Goal: Task Accomplishment & Management: Manage account settings

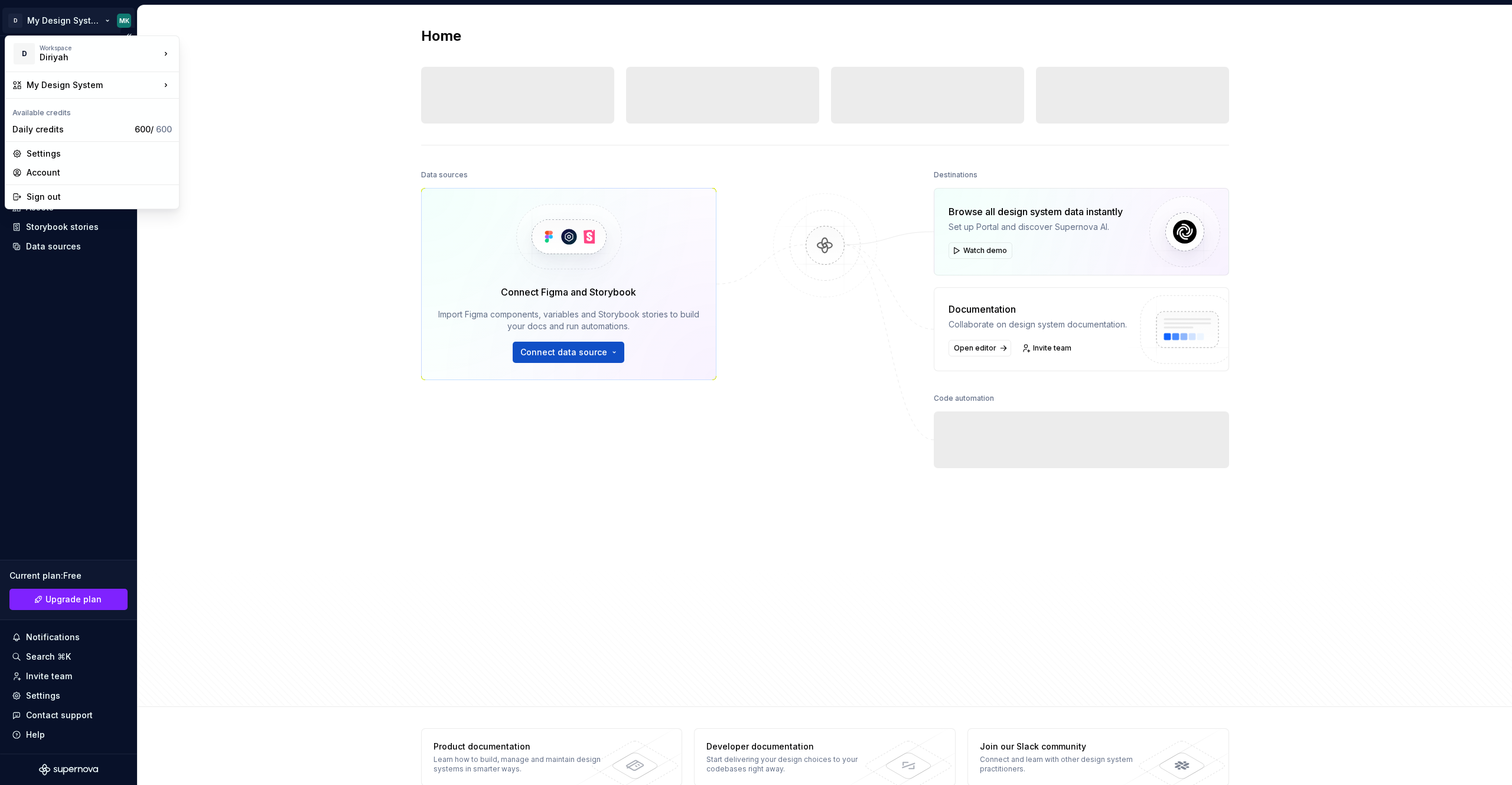
click at [71, 18] on html "D My Design System MK Home Documentation Analytics Code automation Design syste…" at bounding box center [756, 392] width 1512 height 785
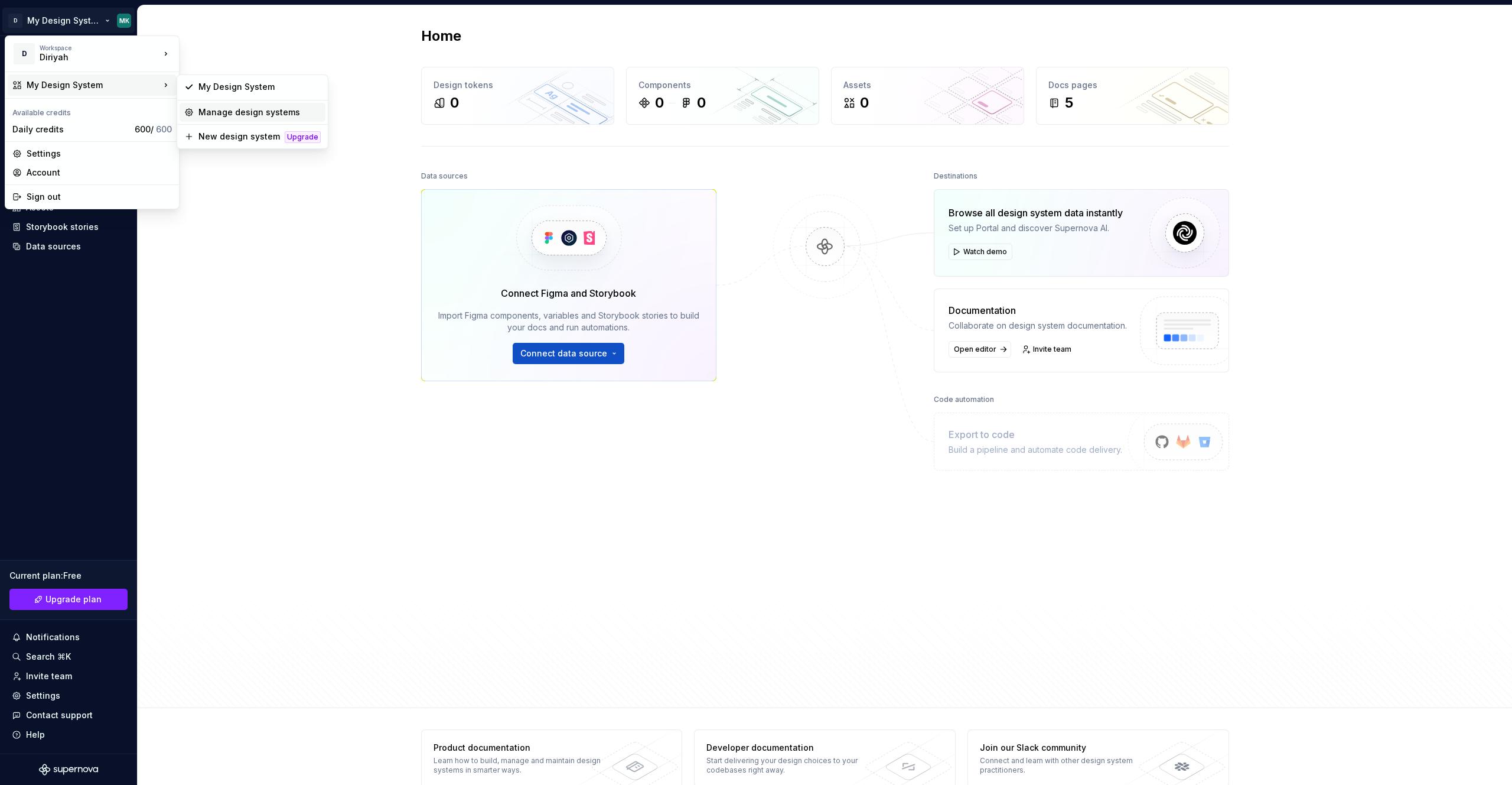
click at [258, 113] on div "Manage design systems" at bounding box center [259, 112] width 122 height 12
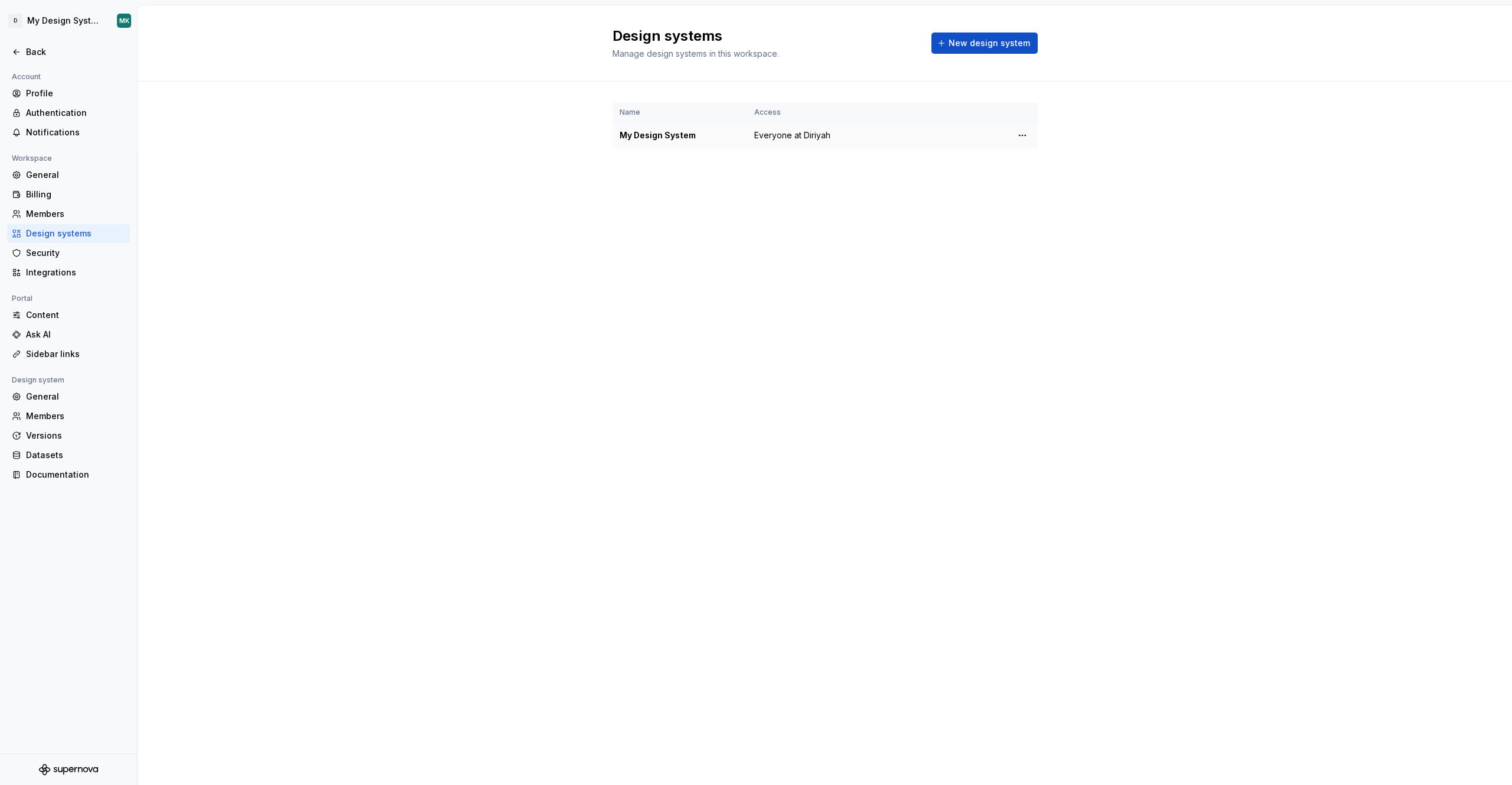
click at [676, 138] on div "My Design System" at bounding box center [680, 135] width 121 height 12
click at [1019, 133] on html "D My Design System MK Back Account Profile Authentication Notifications Workspa…" at bounding box center [756, 392] width 1512 height 785
click at [1051, 181] on div "Design system settings" at bounding box center [1092, 177] width 112 height 12
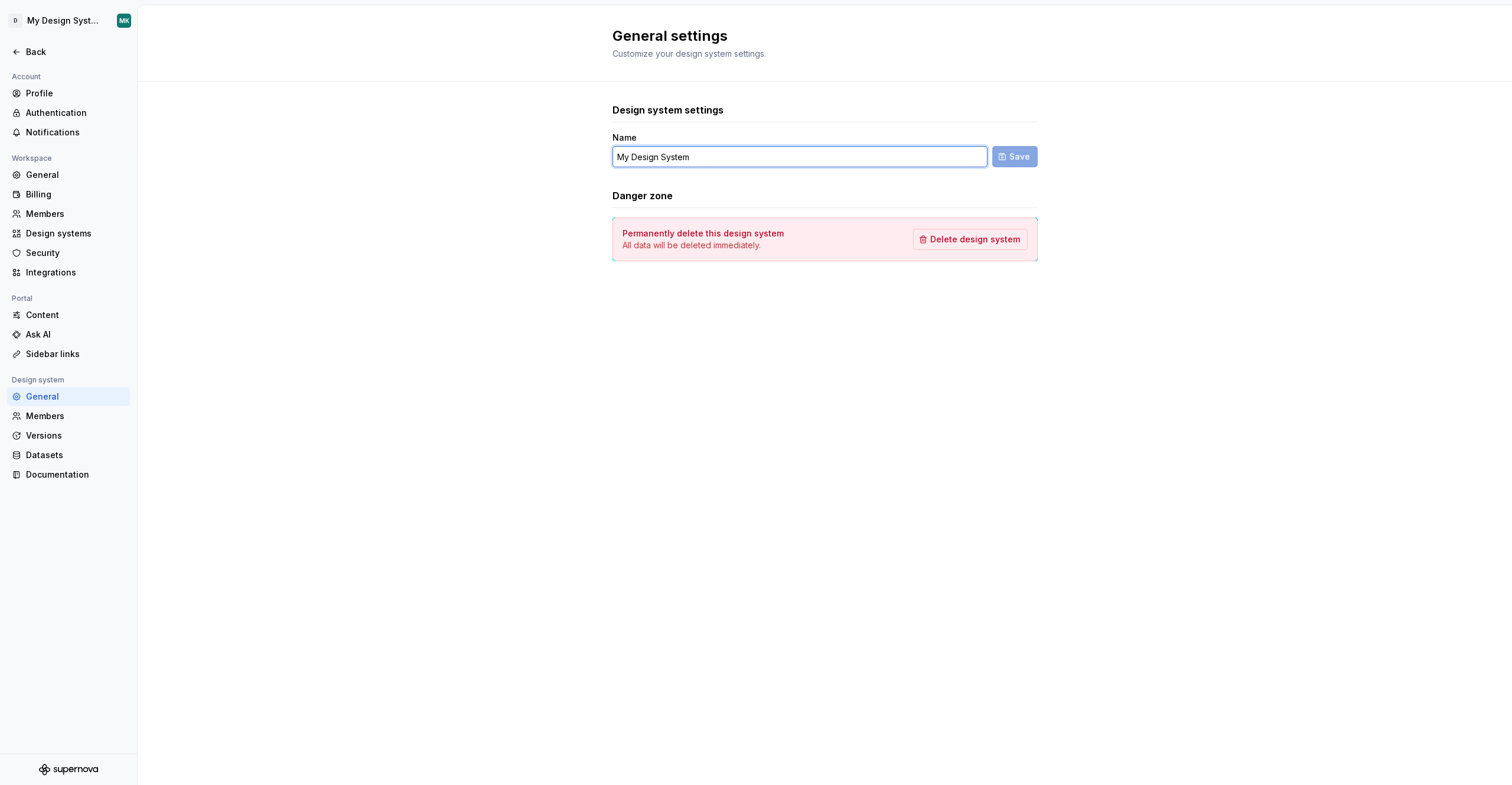
click at [700, 159] on input "My Design System" at bounding box center [800, 156] width 375 height 21
drag, startPoint x: 701, startPoint y: 157, endPoint x: 527, endPoint y: 157, distance: 174.0
click at [527, 157] on div "Design system settings Name My Design System Save Danger zone Permanently delet…" at bounding box center [825, 194] width 1374 height 224
type input "Earth"
click at [1013, 154] on span "Save" at bounding box center [1020, 156] width 20 height 12
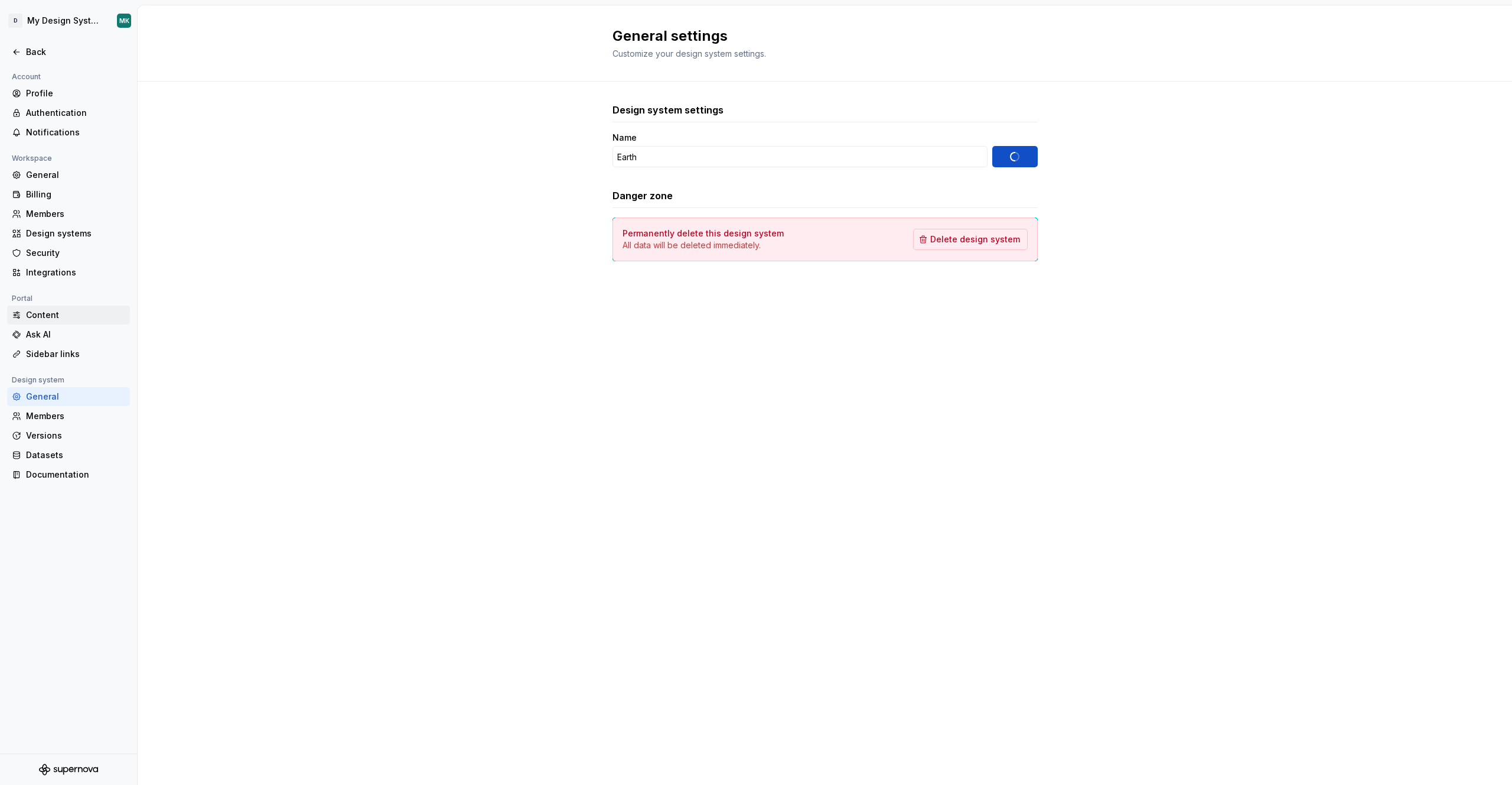
click at [38, 311] on div "Content" at bounding box center [75, 314] width 100 height 12
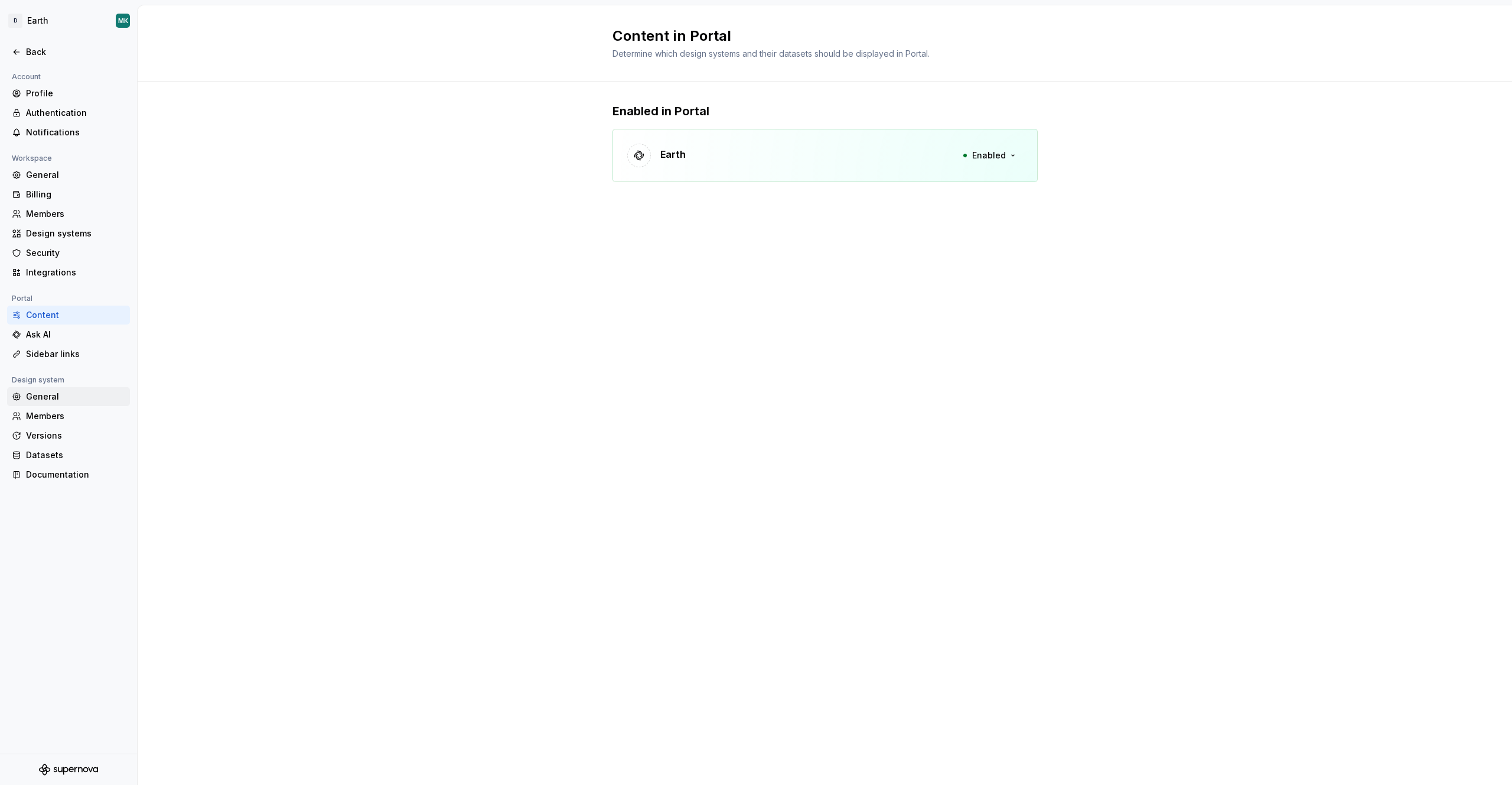
click at [34, 398] on div "General" at bounding box center [75, 396] width 100 height 12
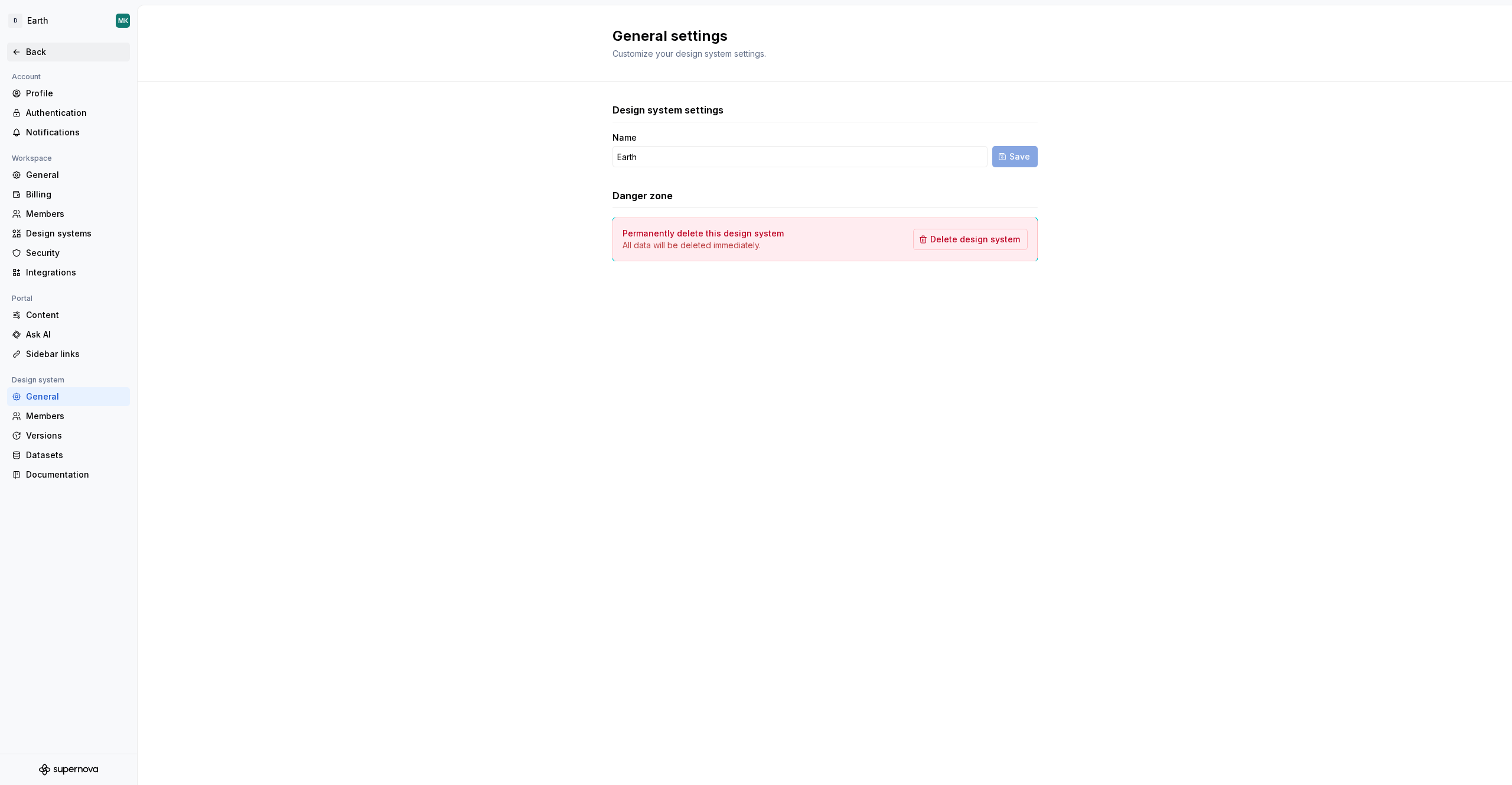
click at [27, 56] on div "Back" at bounding box center [75, 52] width 100 height 12
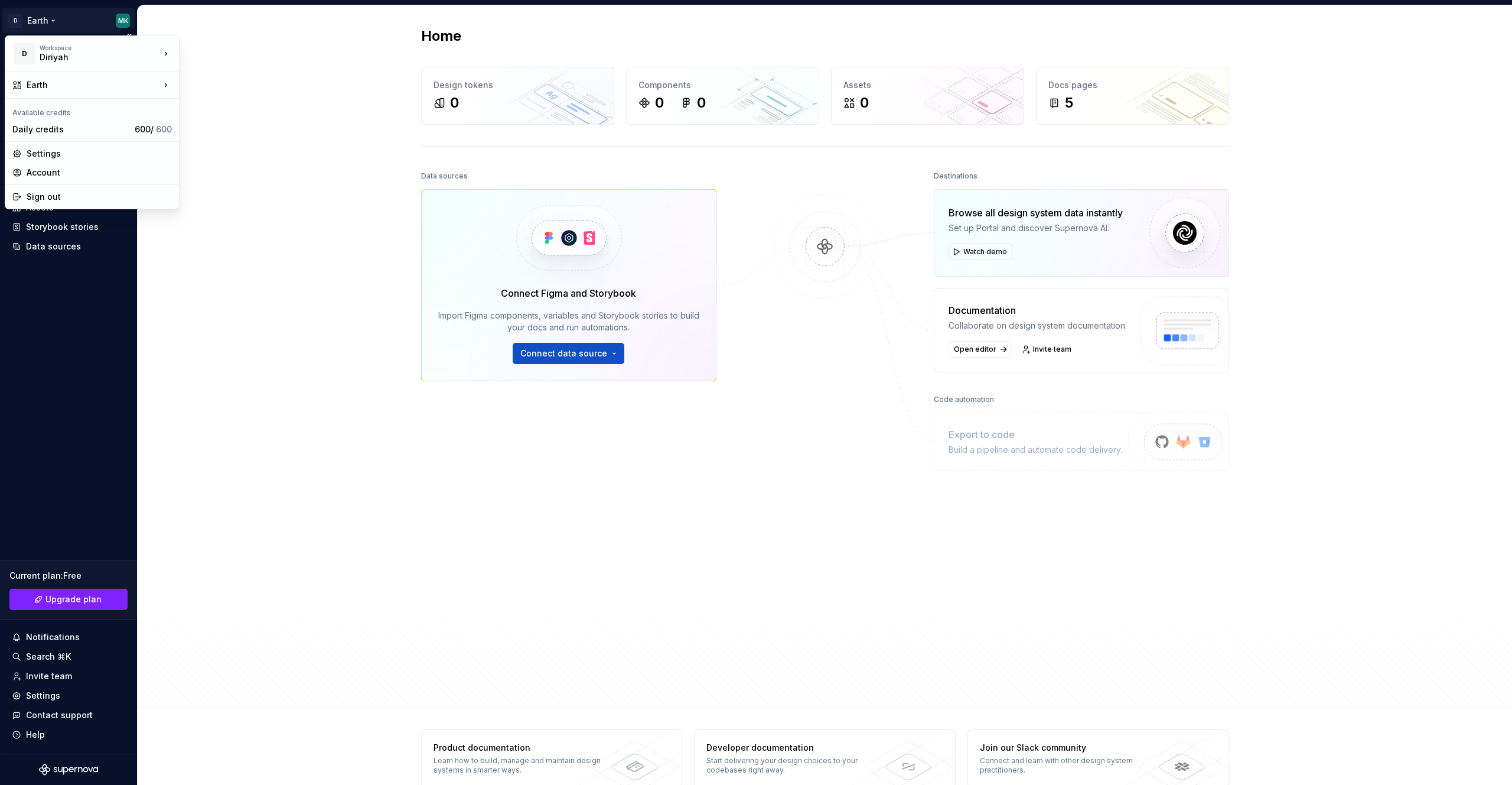
click at [123, 24] on html "D Earth MK Home Documentation Analytics Code automation Design system data Desi…" at bounding box center [756, 392] width 1512 height 785
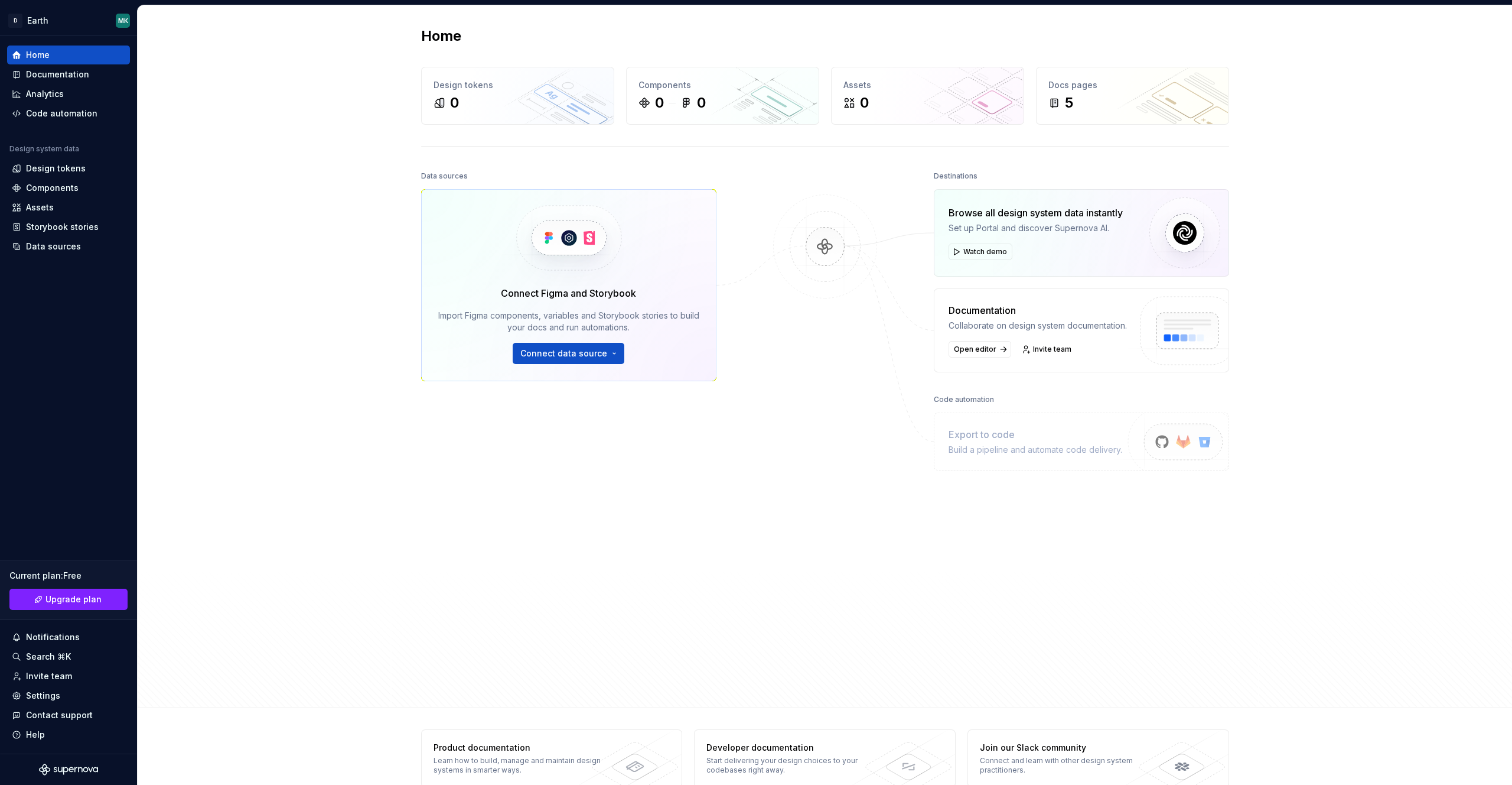
click at [288, 80] on html "D Earth MK Home Documentation Analytics Code automation Design system data Desi…" at bounding box center [756, 392] width 1512 height 785
click at [589, 359] on button "Connect data source" at bounding box center [568, 353] width 111 height 21
click at [259, 368] on div "Home Design tokens 0 Components 0 0 Assets 0 Docs pages 5 Data sources Connect …" at bounding box center [825, 357] width 1374 height 703
click at [37, 95] on div "Analytics" at bounding box center [45, 93] width 38 height 12
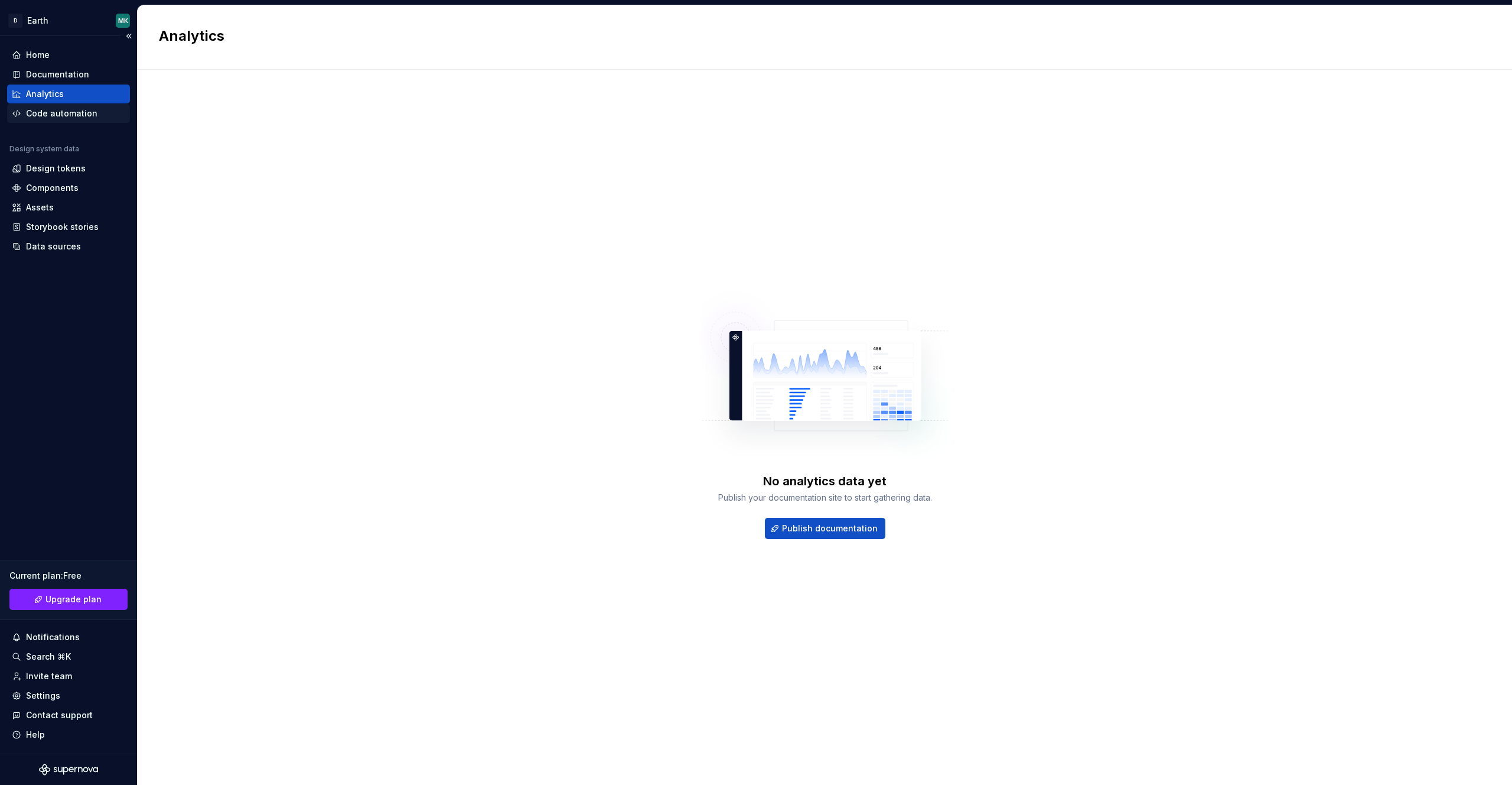
click at [43, 111] on div "Code automation" at bounding box center [61, 113] width 71 height 12
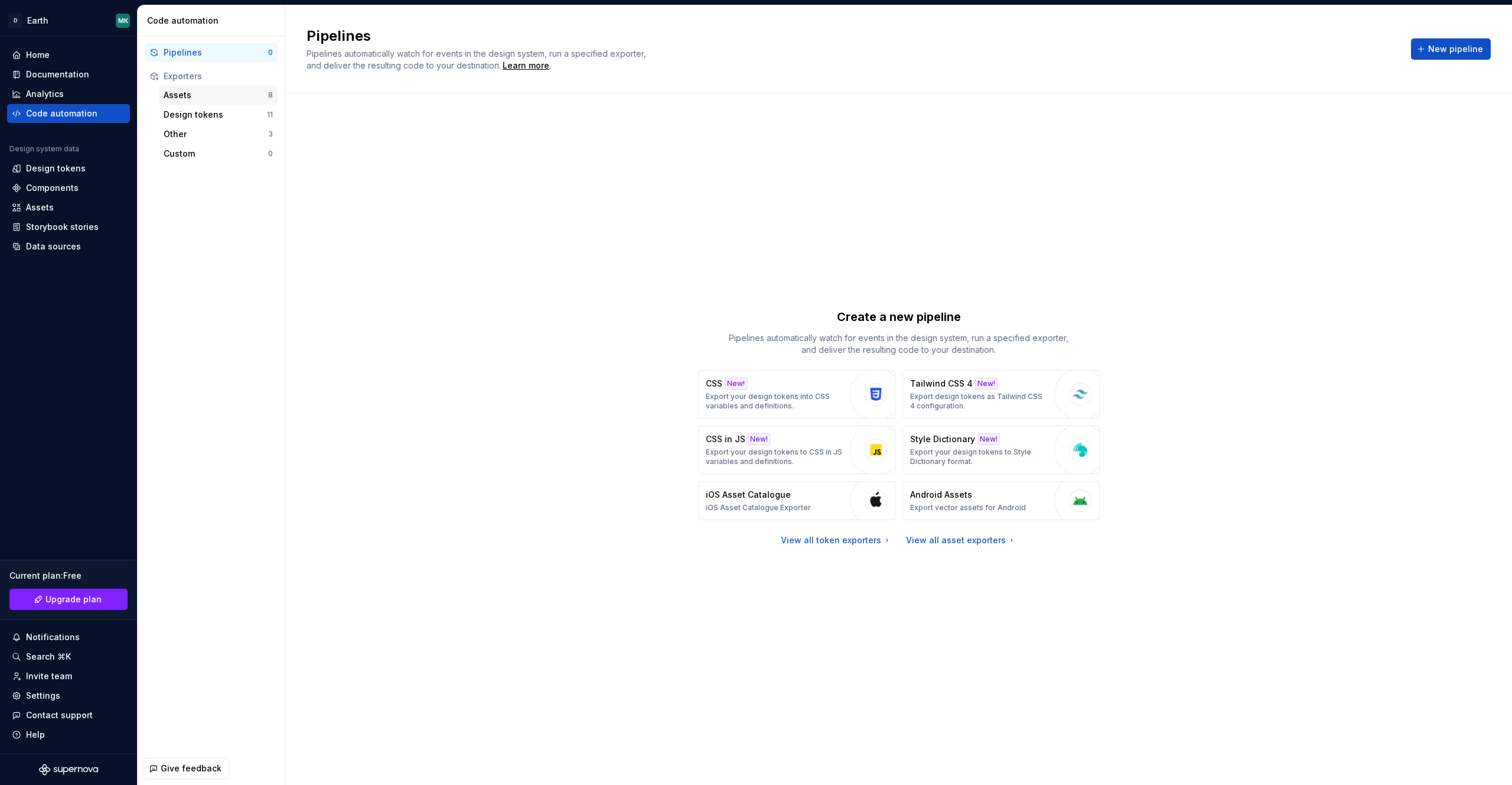
click at [196, 96] on div "Assets" at bounding box center [216, 95] width 104 height 12
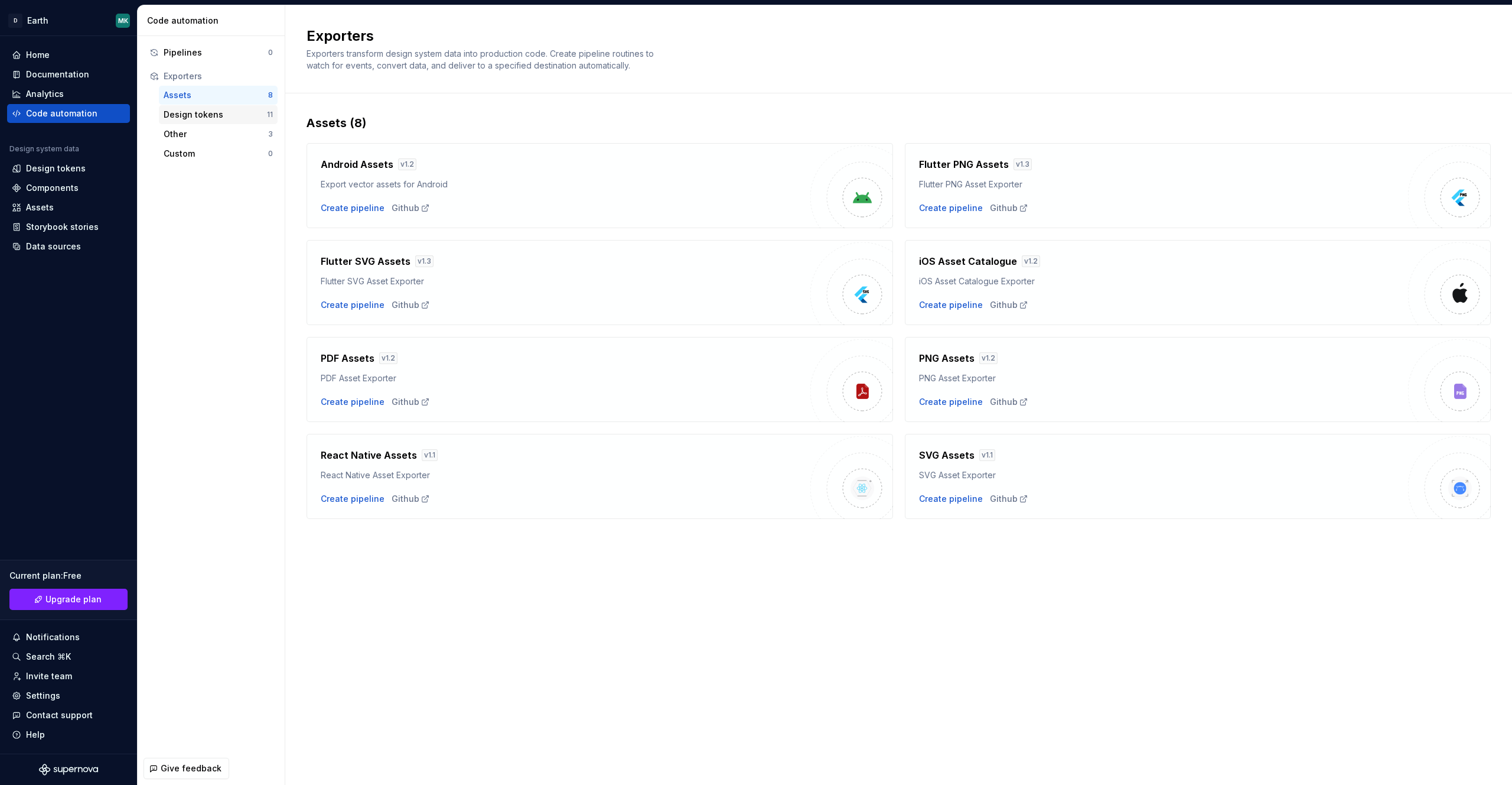
click at [188, 112] on div "Design tokens" at bounding box center [216, 114] width 103 height 12
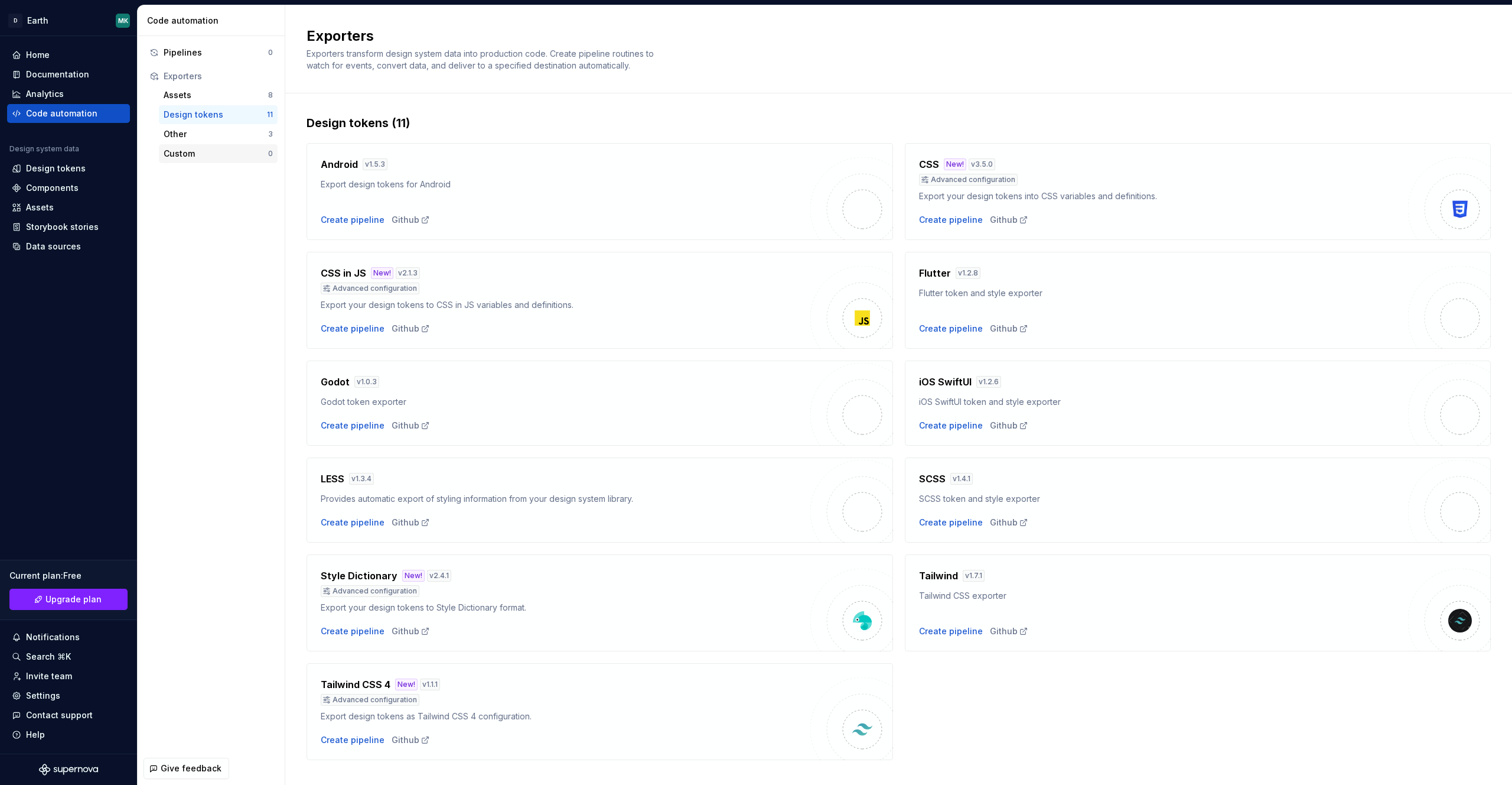
click at [187, 145] on div "Custom 0" at bounding box center [218, 154] width 118 height 19
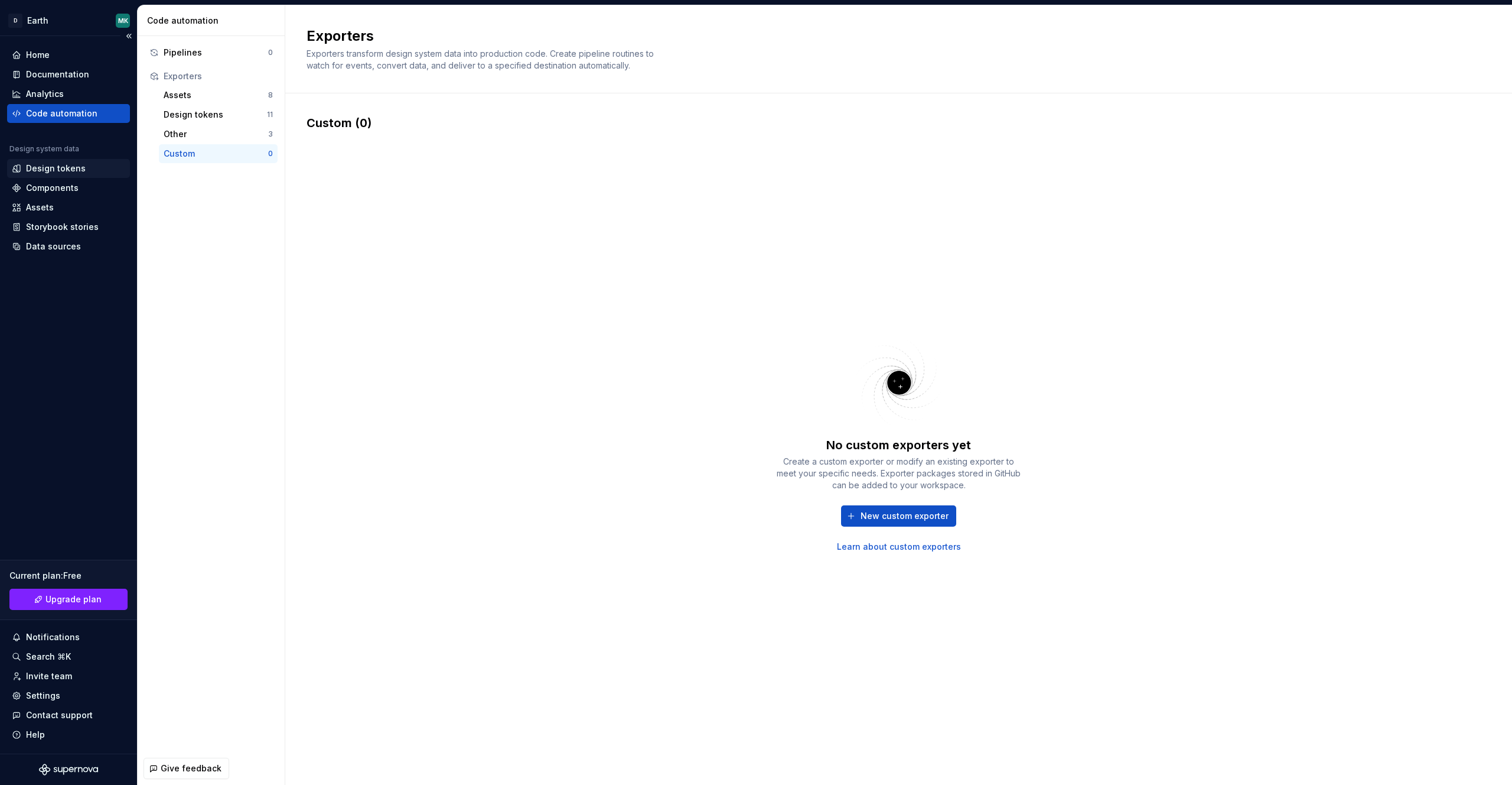
click at [49, 168] on div "Design tokens" at bounding box center [56, 168] width 60 height 12
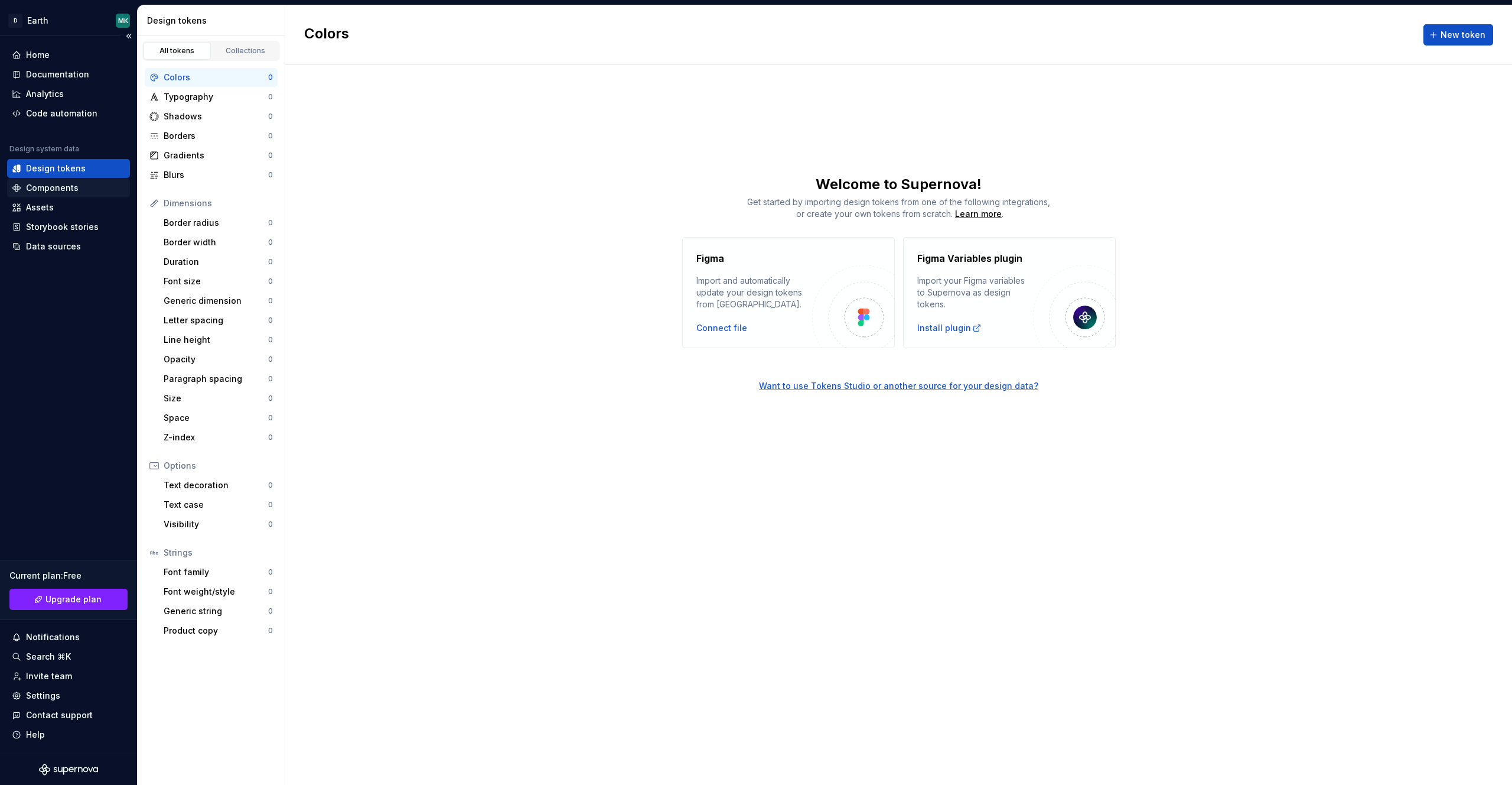
click at [37, 184] on div "Components" at bounding box center [52, 187] width 53 height 12
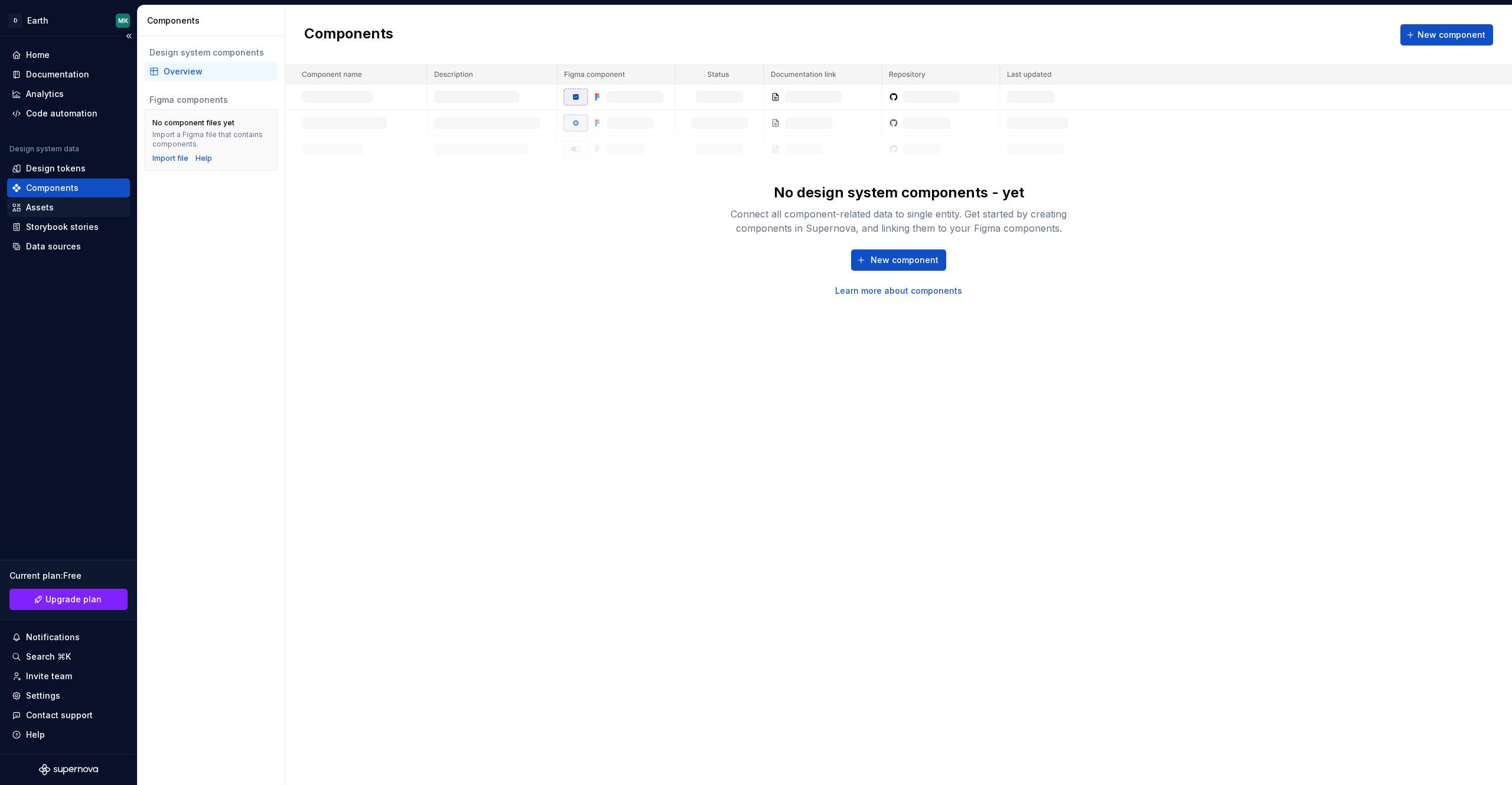
click at [45, 207] on div "Assets" at bounding box center [39, 207] width 27 height 12
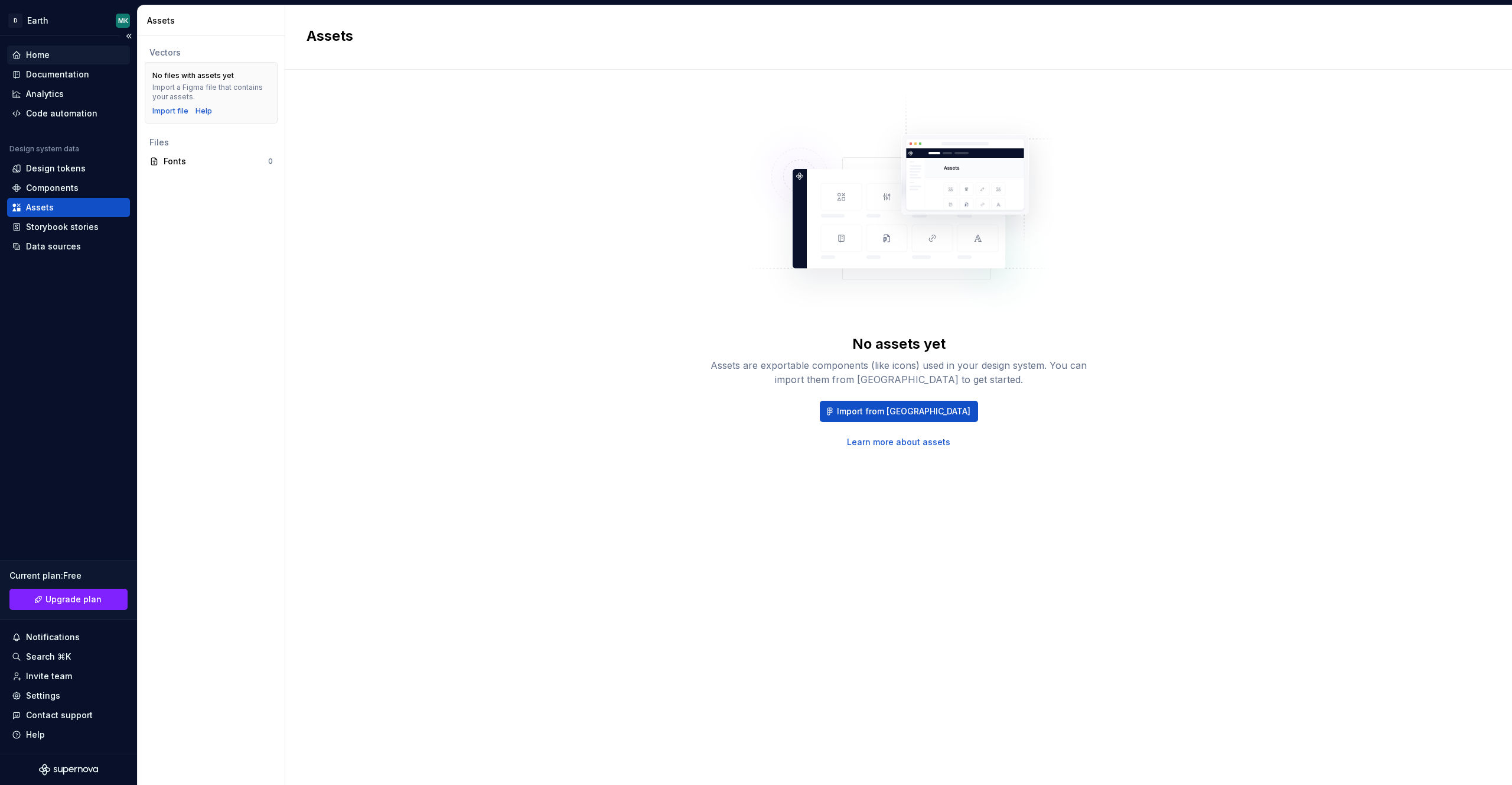
click at [53, 54] on div "Home" at bounding box center [68, 55] width 114 height 12
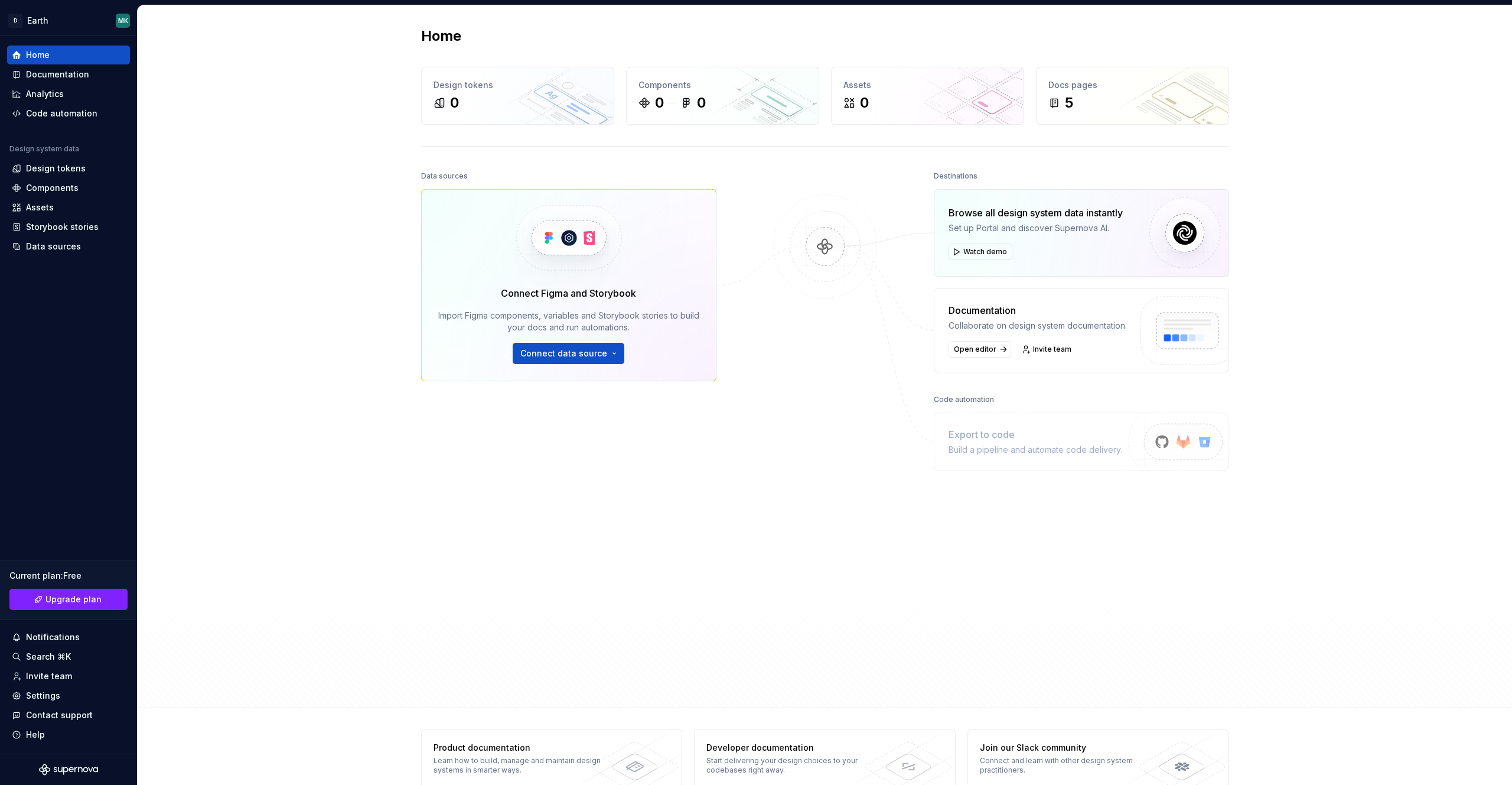
scroll to position [24, 0]
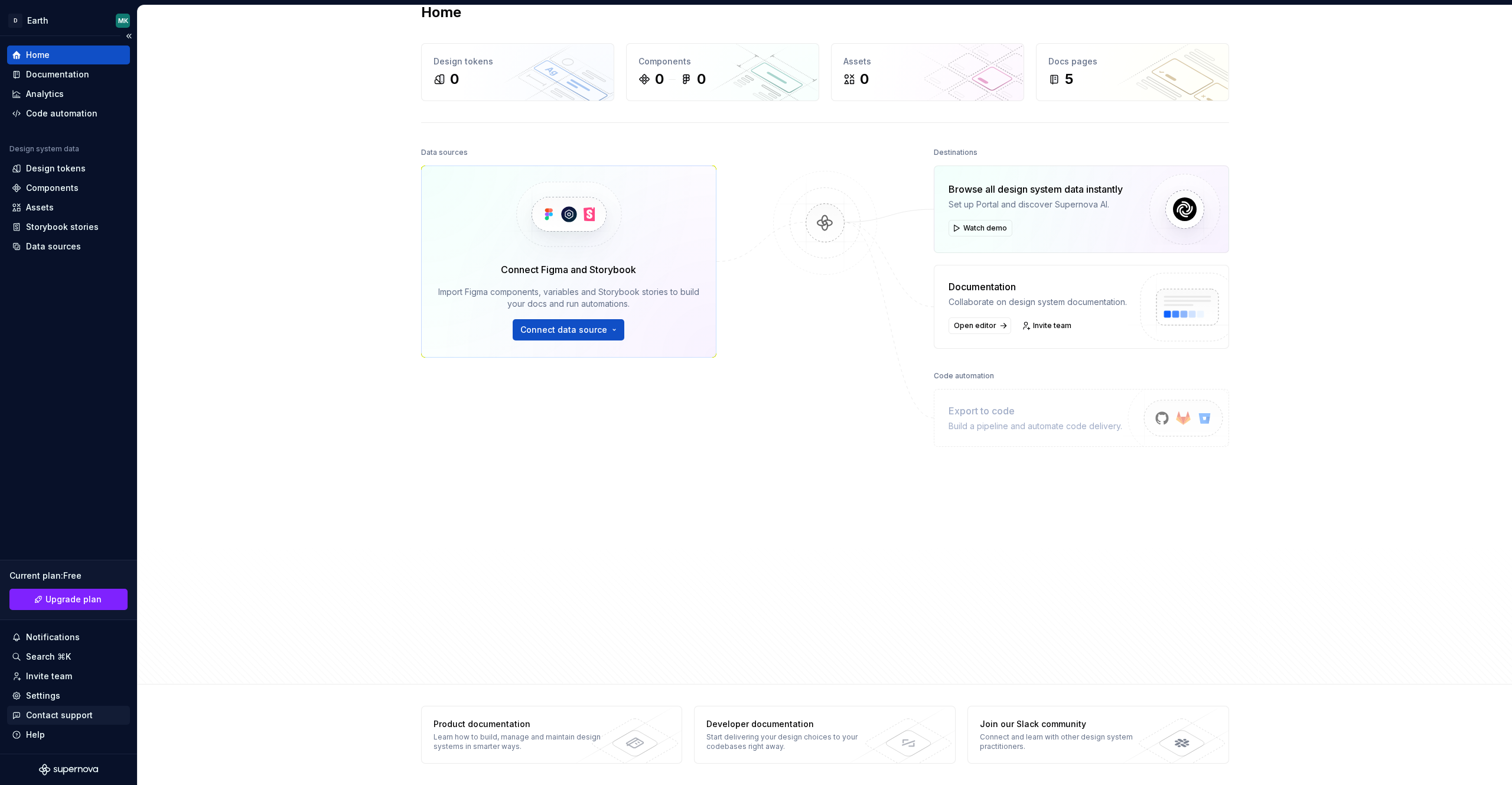
click at [65, 711] on div "Contact support" at bounding box center [59, 714] width 67 height 12
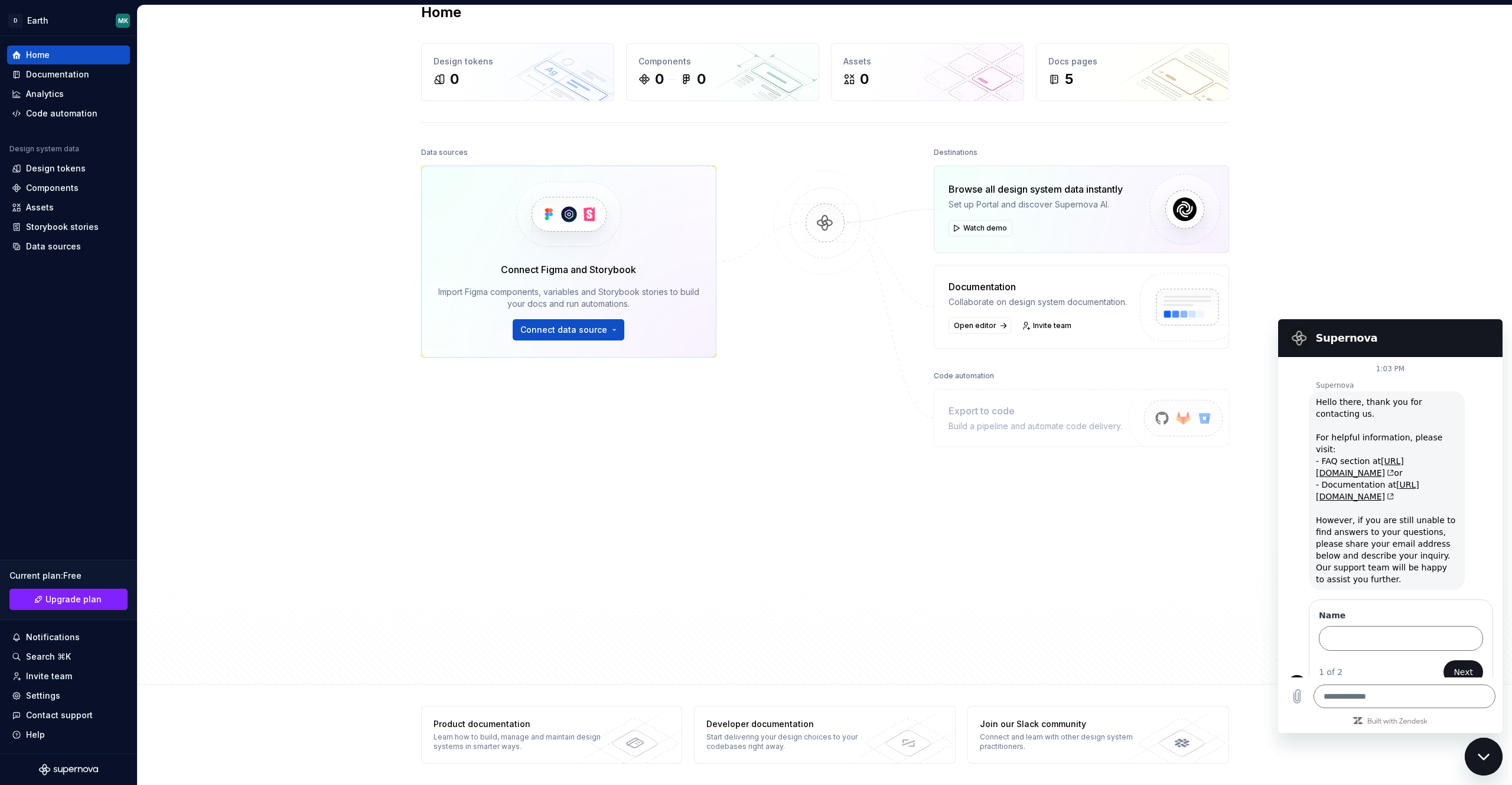
scroll to position [29, 0]
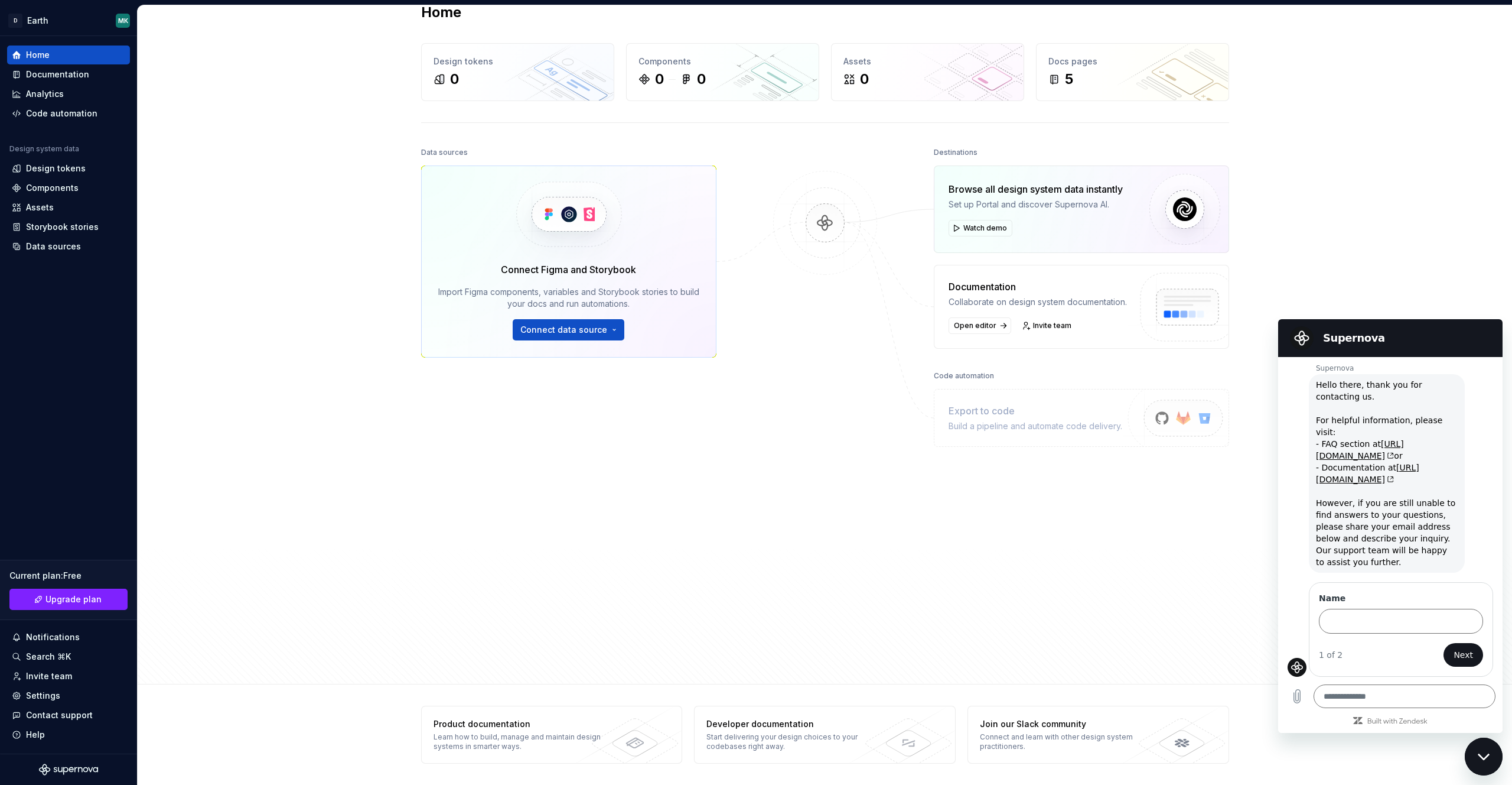
click at [1478, 749] on div "Close messaging window" at bounding box center [1483, 756] width 35 height 35
type textarea "*"
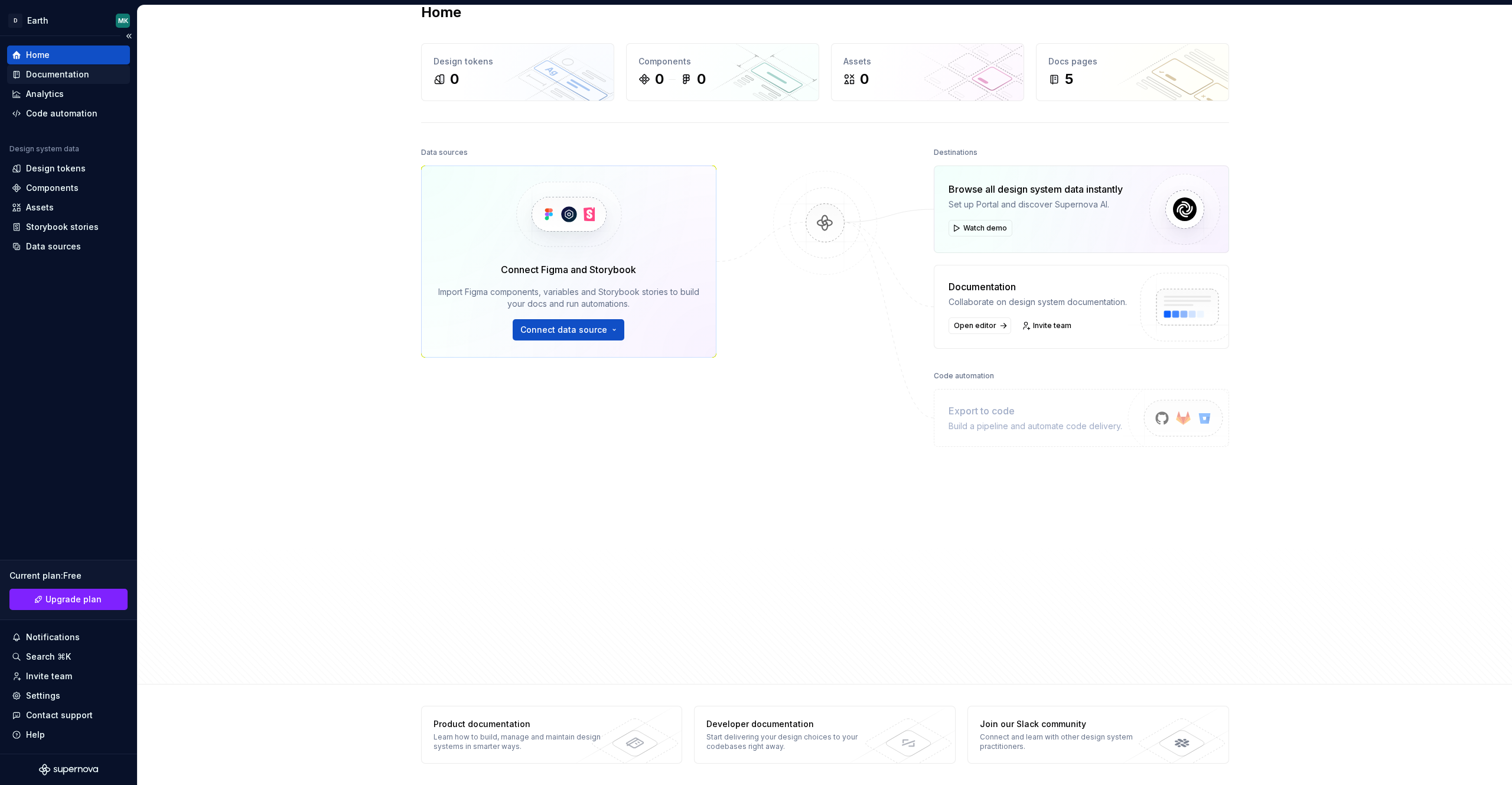
click at [56, 75] on div "Documentation" at bounding box center [57, 74] width 63 height 12
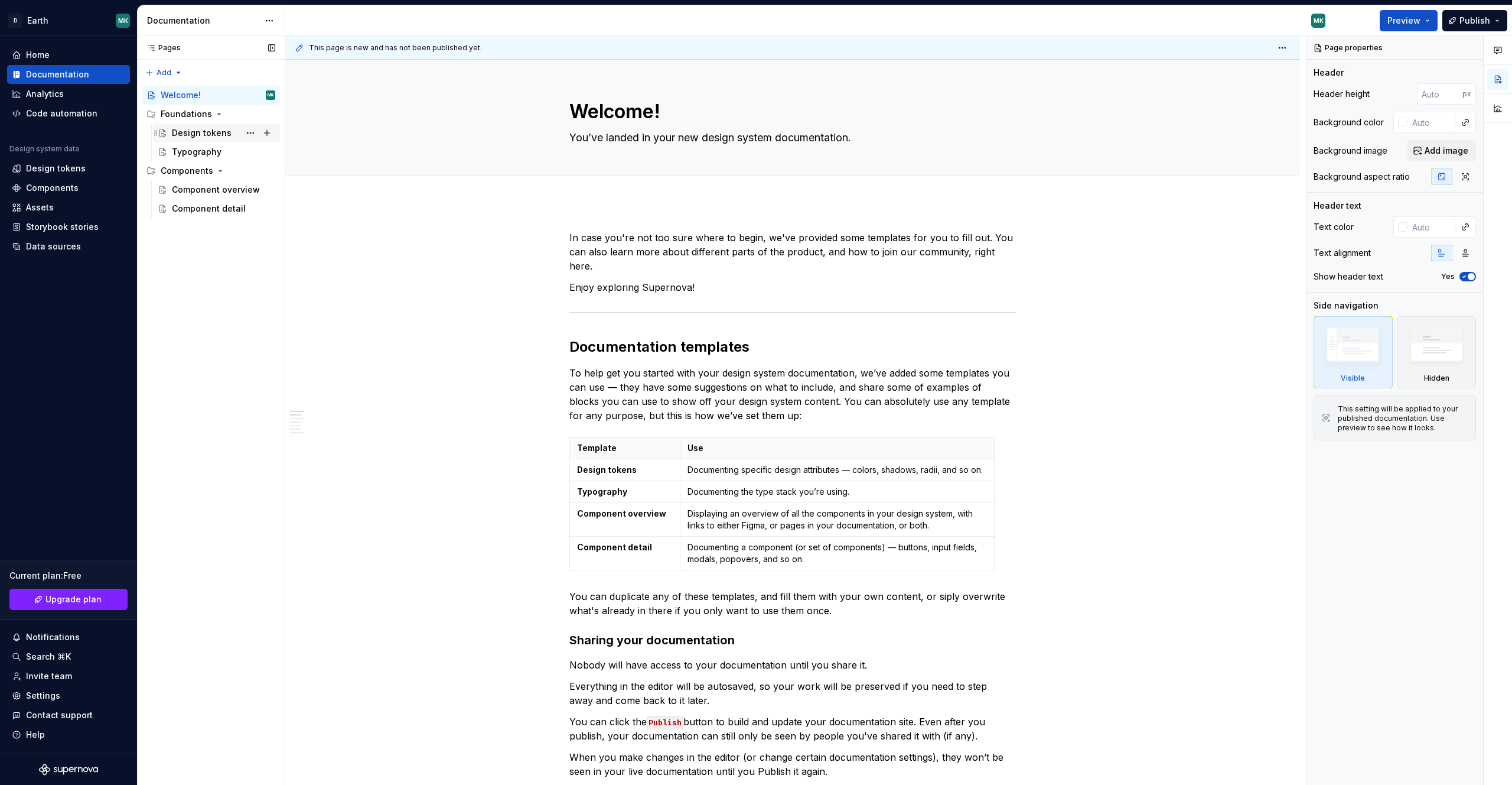
click at [239, 133] on div "Design tokens" at bounding box center [223, 133] width 103 height 16
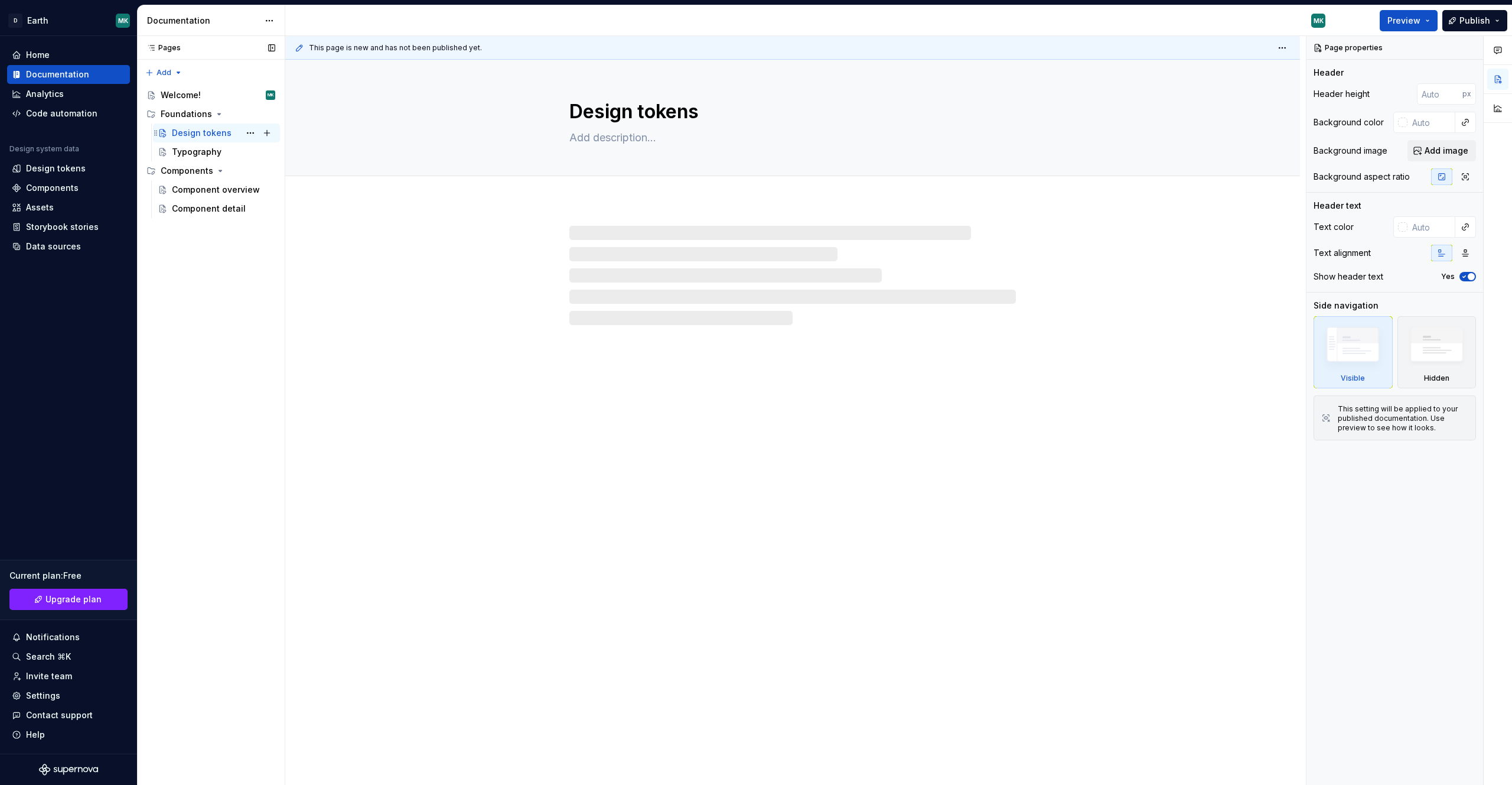
click at [190, 138] on div "Design tokens" at bounding box center [201, 133] width 60 height 12
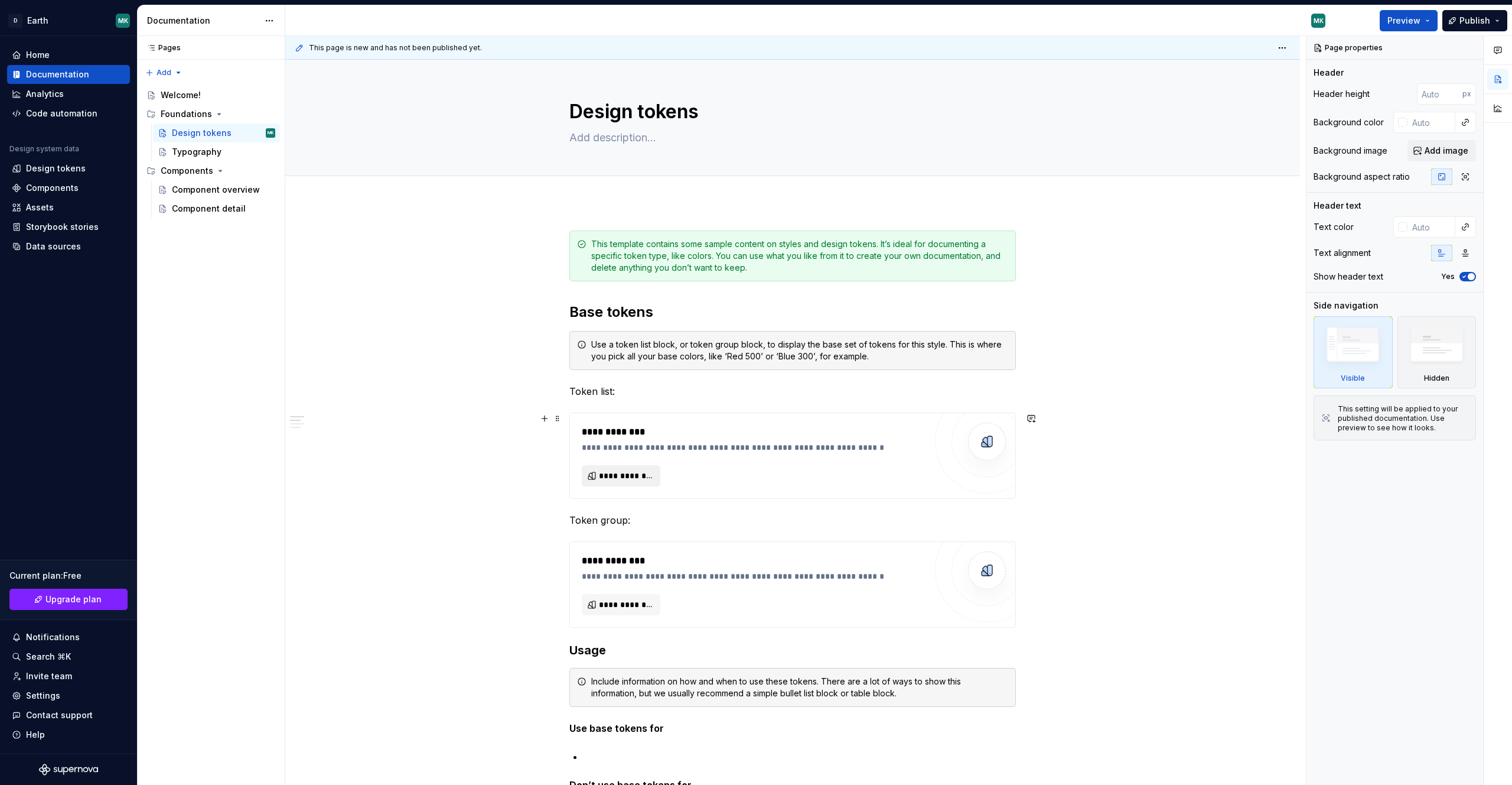
click at [614, 475] on span "**********" at bounding box center [625, 475] width 54 height 12
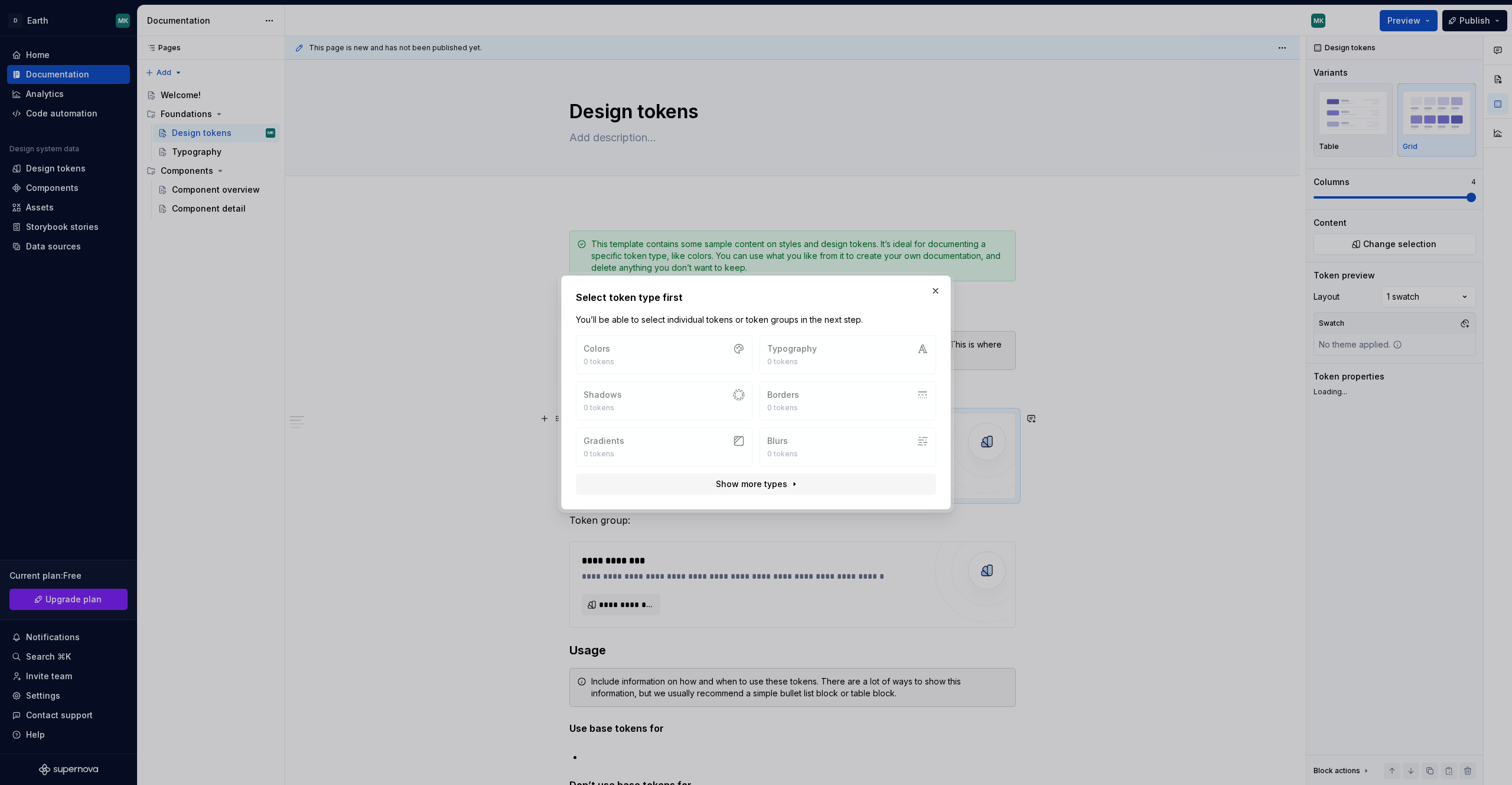
type textarea "*"
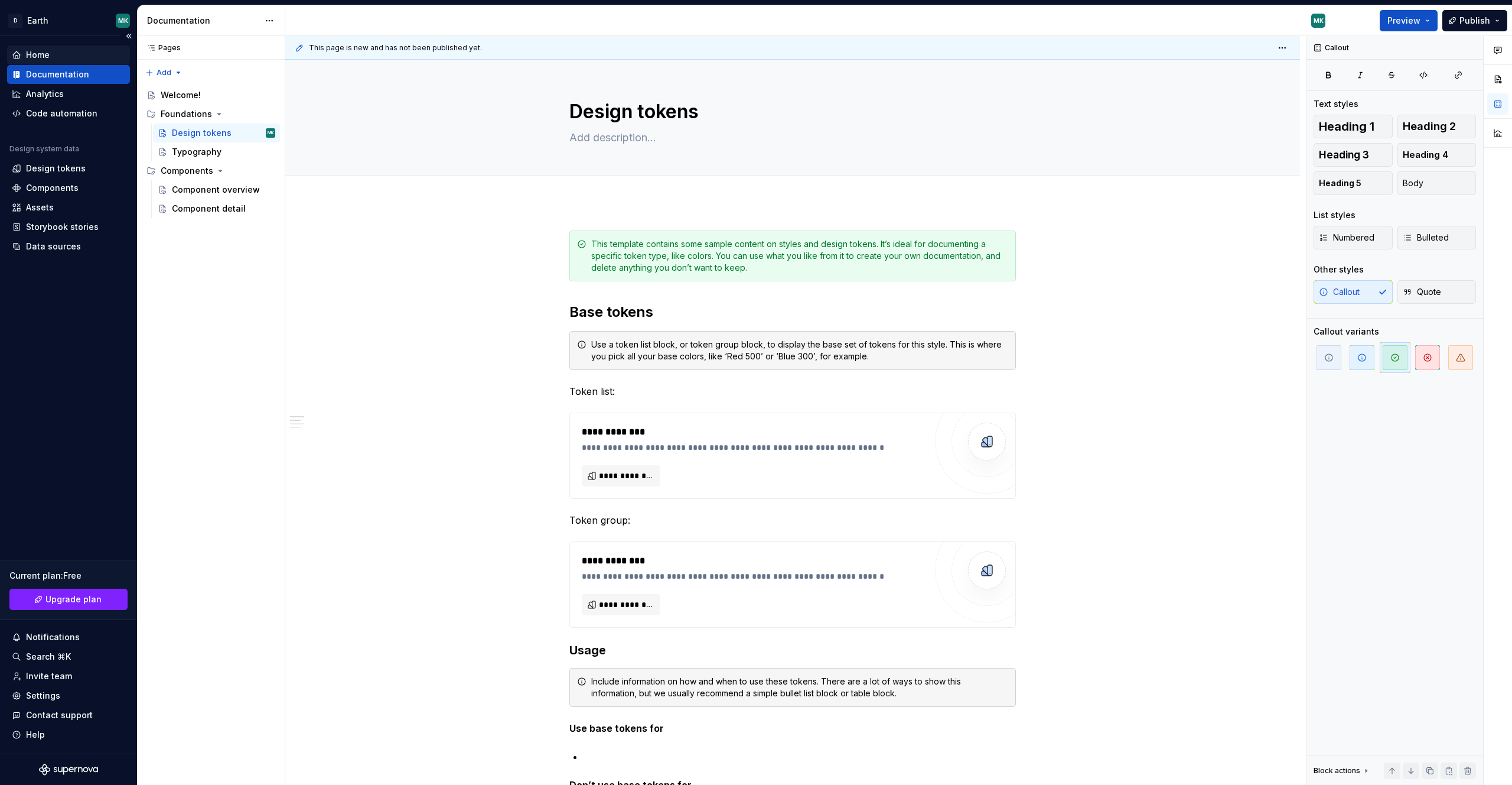
click at [49, 59] on div "Home" at bounding box center [38, 55] width 24 height 12
